Goal: Find specific page/section: Find specific page/section

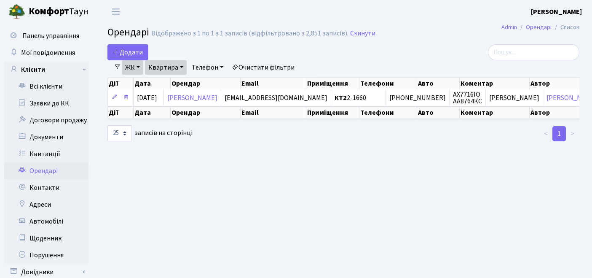
select select "25"
click at [279, 67] on link "Очистити фільтри" at bounding box center [263, 67] width 70 height 14
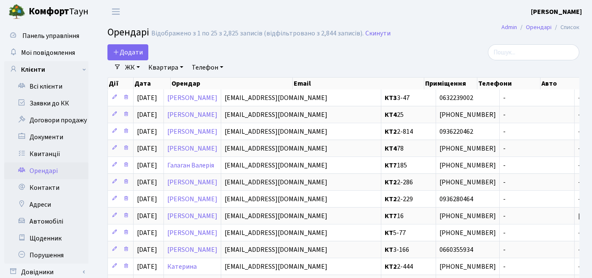
click at [124, 67] on link "ЖК" at bounding box center [132, 67] width 21 height 14
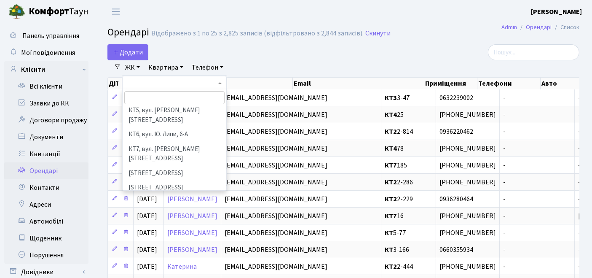
scroll to position [94, 0]
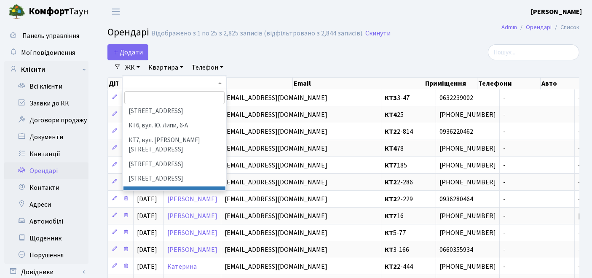
click at [159, 186] on li "[STREET_ADDRESS]" at bounding box center [174, 193] width 102 height 15
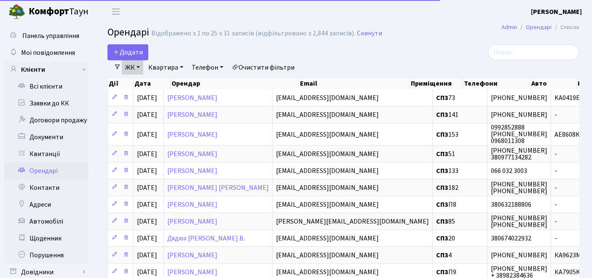
click at [164, 67] on link "Квартира" at bounding box center [166, 67] width 42 height 14
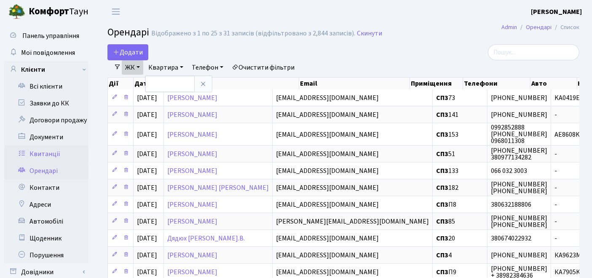
click at [49, 152] on link "Квитанції" at bounding box center [46, 153] width 84 height 17
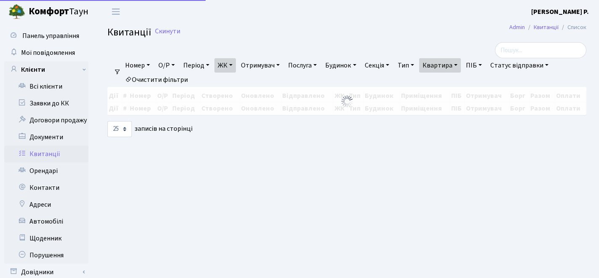
select select "25"
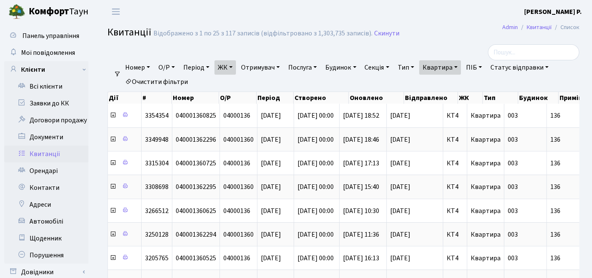
click at [171, 78] on link "Очистити фільтри" at bounding box center [157, 82] width 70 height 14
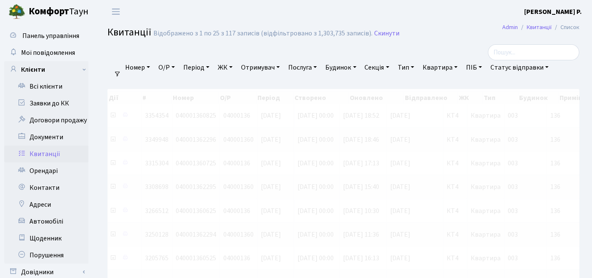
click at [225, 68] on link "ЖК" at bounding box center [224, 67] width 21 height 14
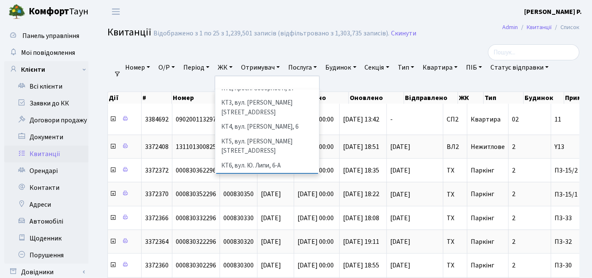
scroll to position [94, 0]
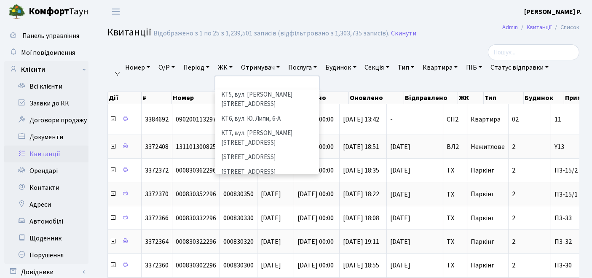
click at [262, 179] on li "[STREET_ADDRESS]" at bounding box center [267, 186] width 102 height 15
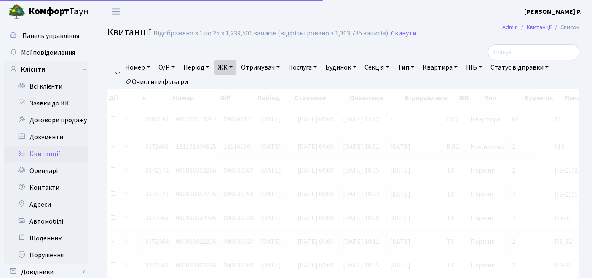
click at [450, 67] on link "Квартира" at bounding box center [440, 67] width 42 height 14
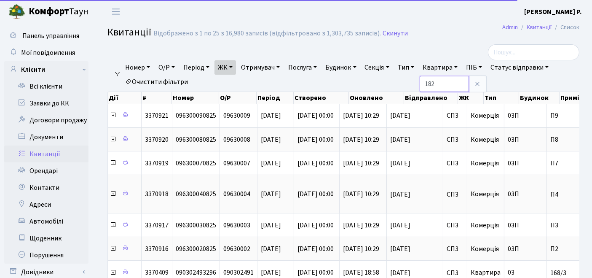
type input "182"
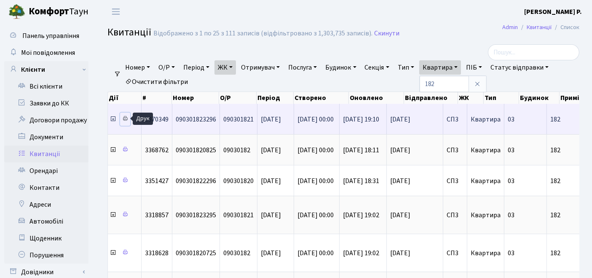
click at [127, 118] on icon at bounding box center [125, 118] width 6 height 6
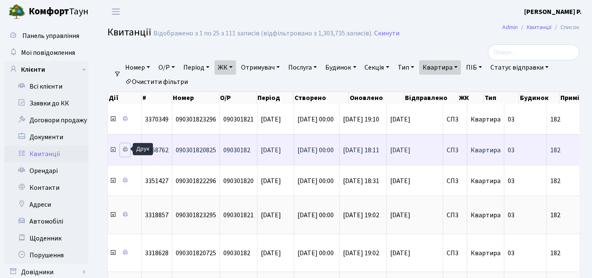
click at [124, 147] on icon at bounding box center [125, 149] width 6 height 6
